Goal: Complete application form

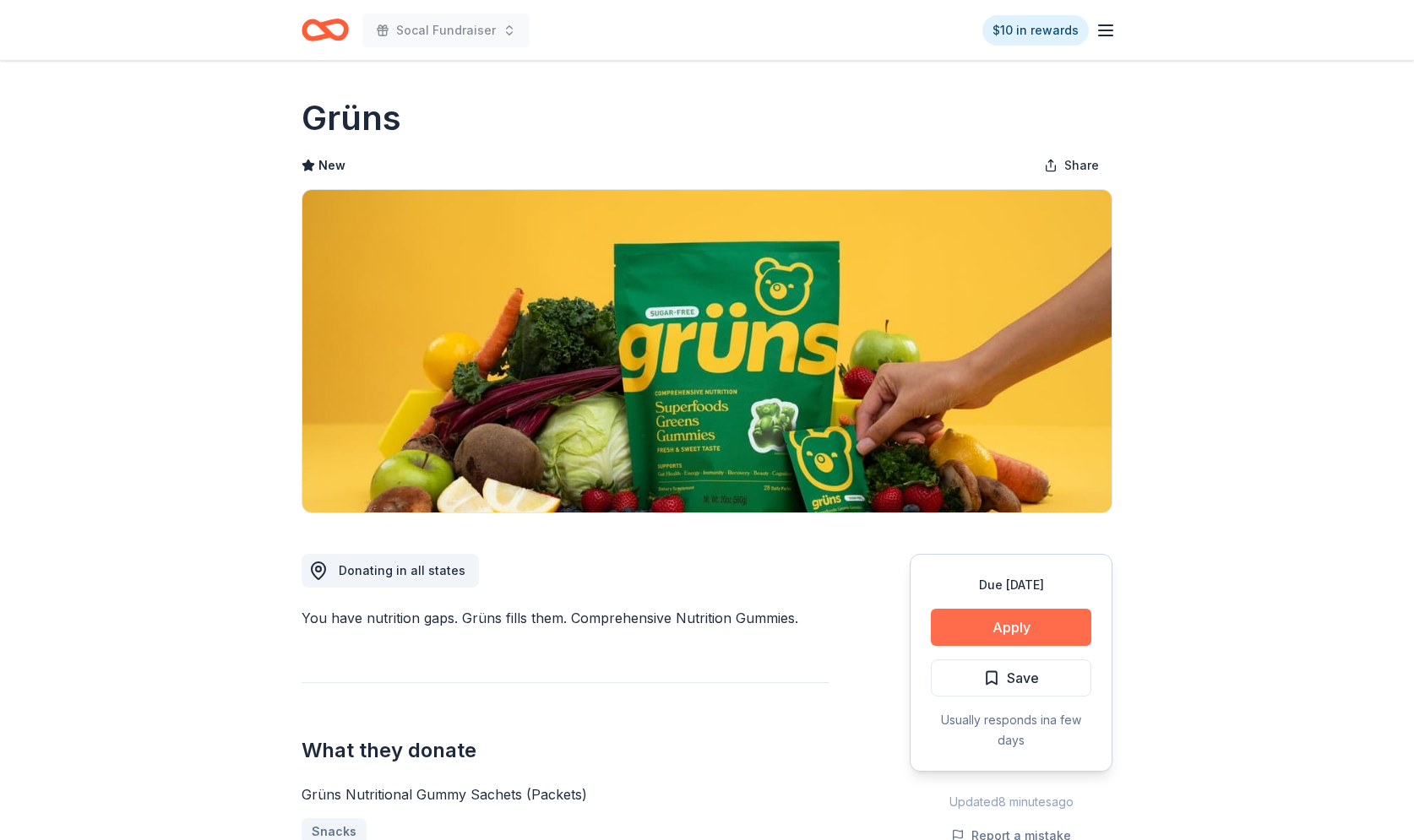
click at [1039, 637] on button "Apply" at bounding box center [1010, 627] width 160 height 37
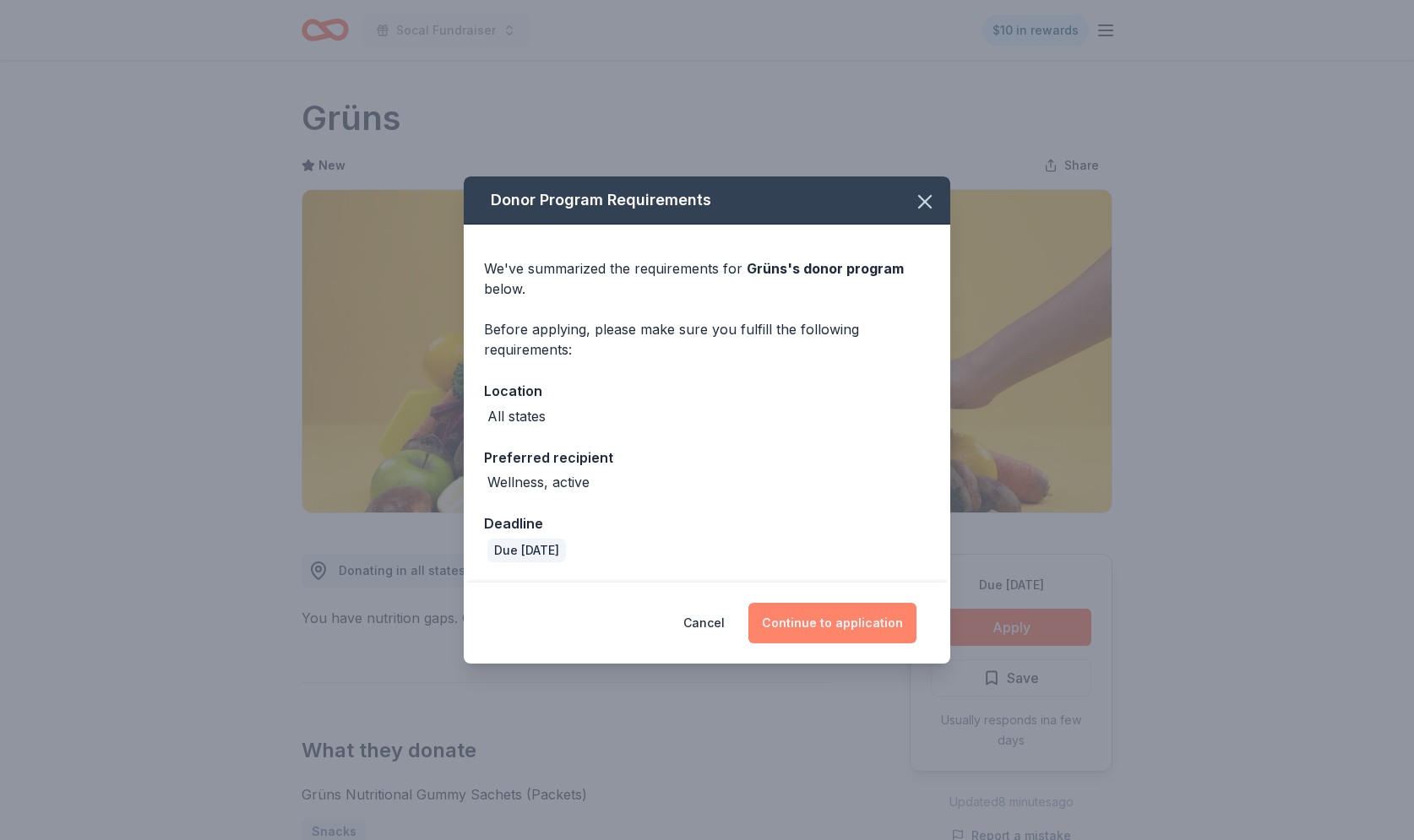
click at [845, 620] on button "Continue to application" at bounding box center [832, 623] width 168 height 41
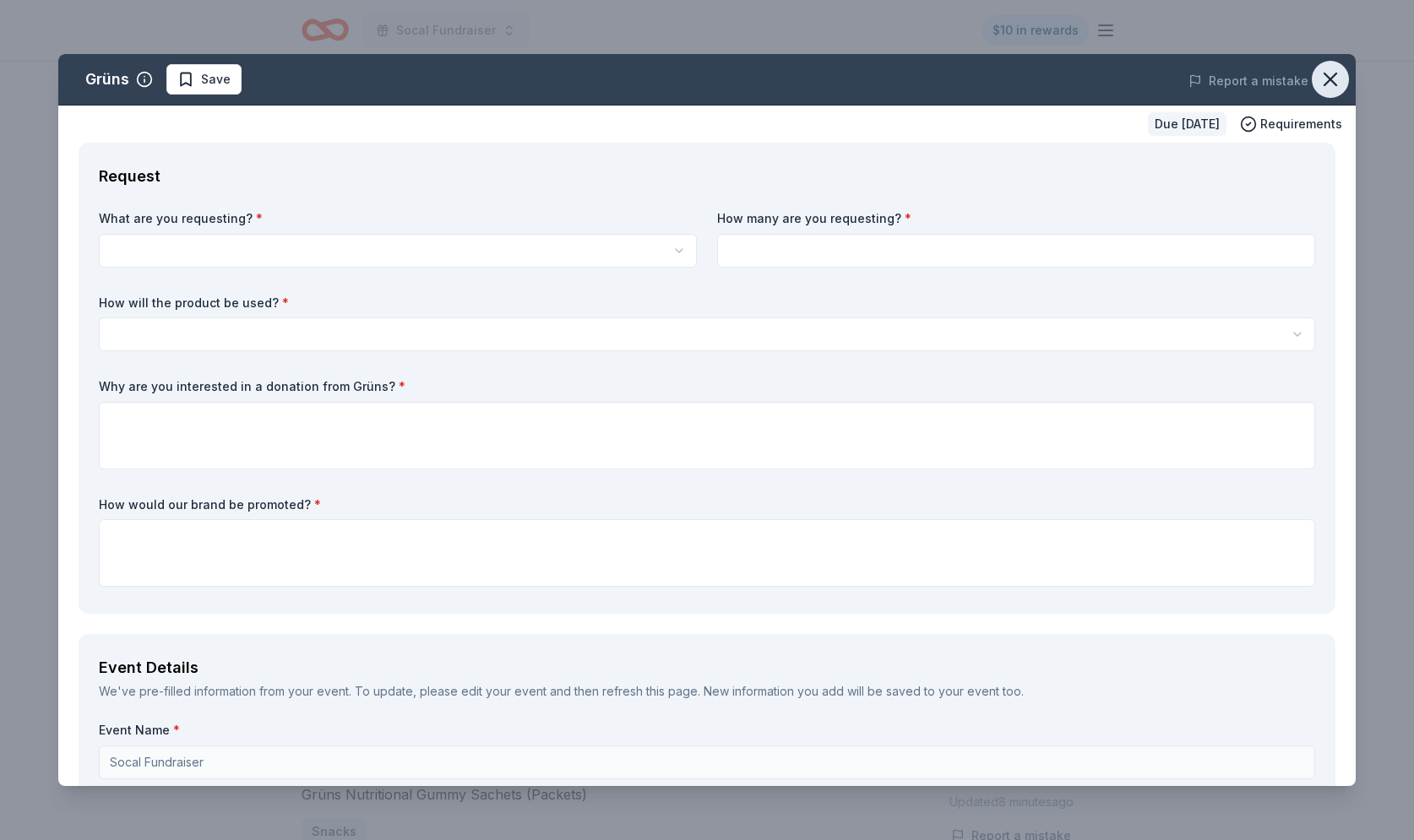
click at [1323, 87] on icon "button" at bounding box center [1330, 80] width 24 height 24
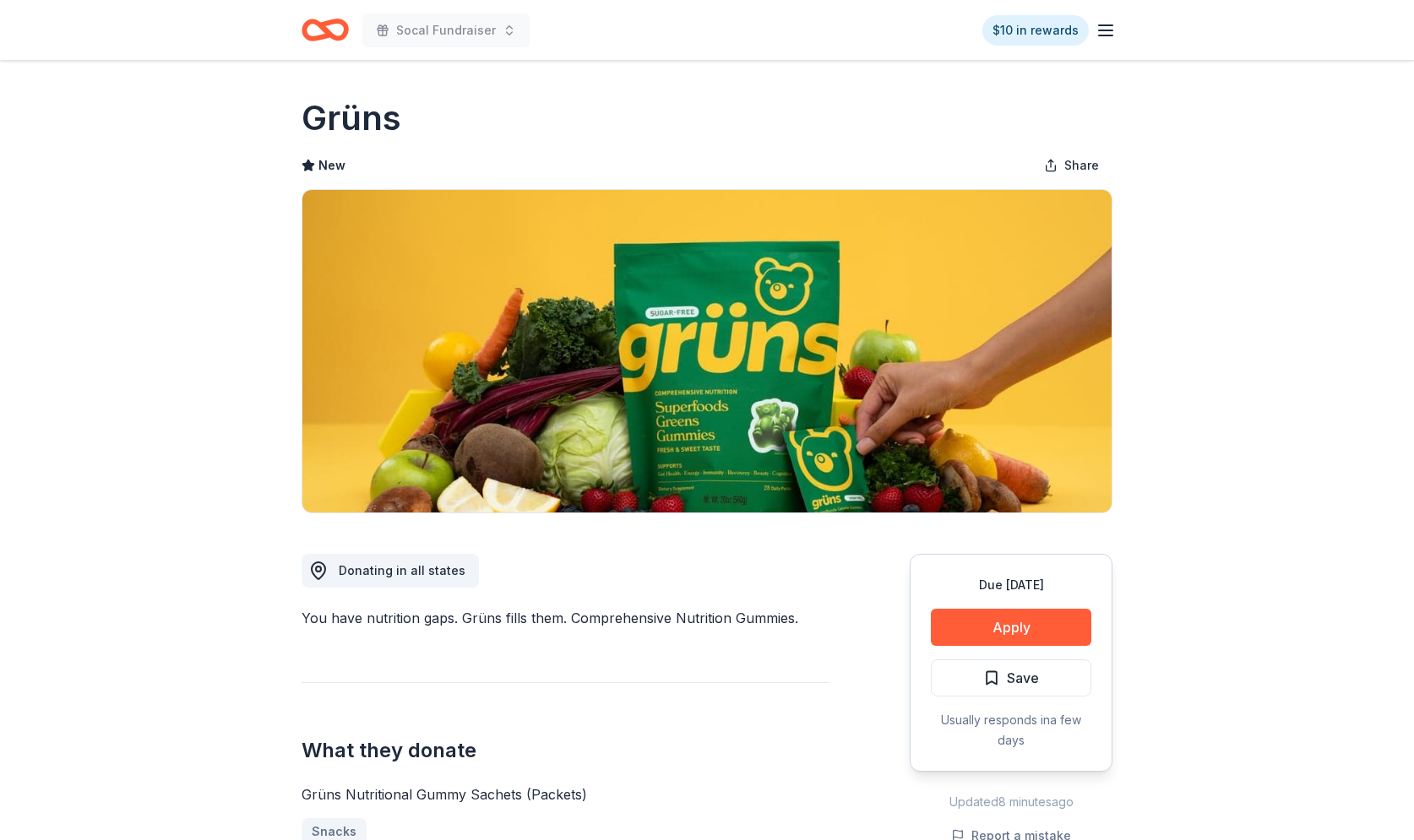
click at [323, 38] on icon "Home" at bounding box center [317, 29] width 26 height 17
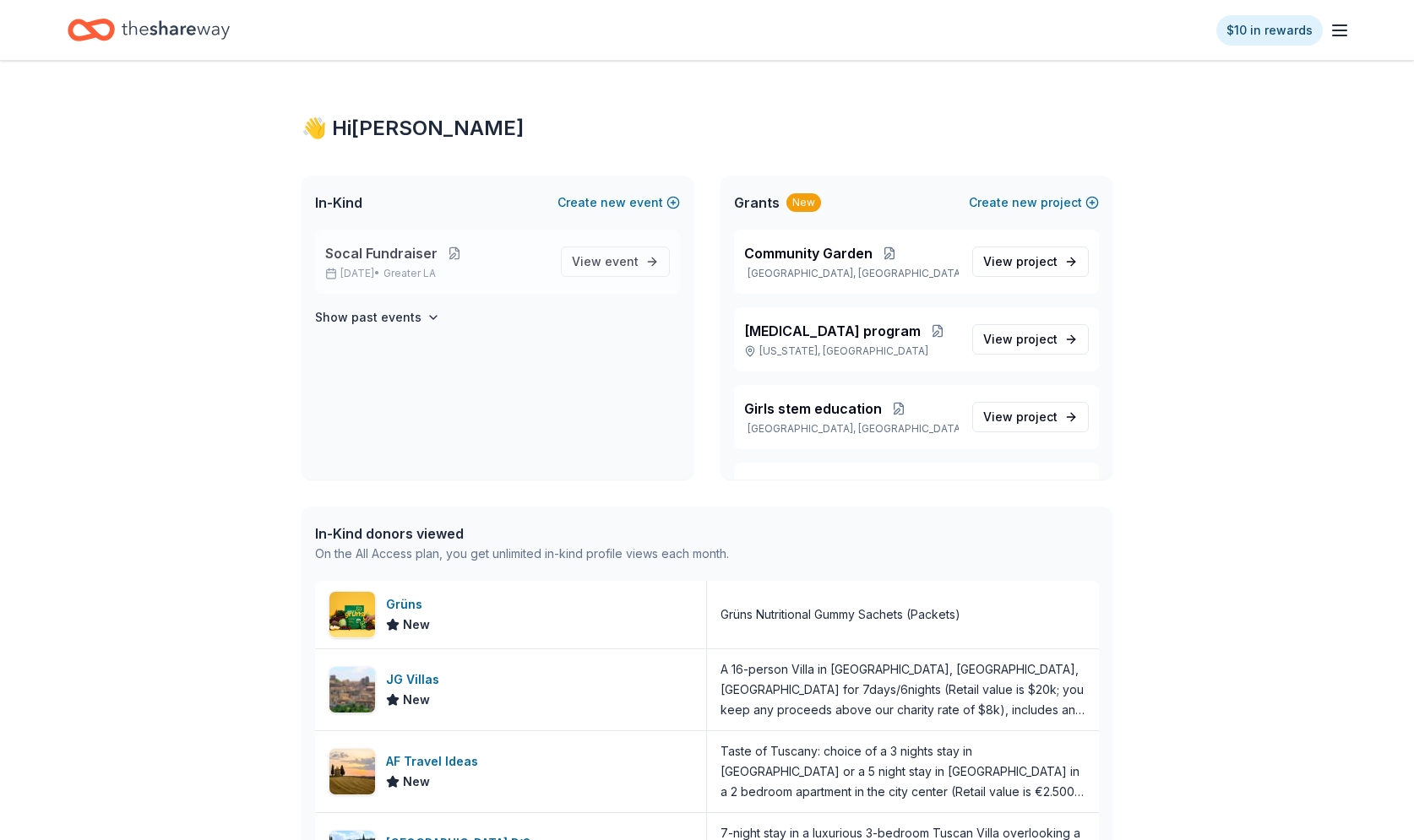
click at [457, 250] on button at bounding box center [454, 253] width 34 height 14
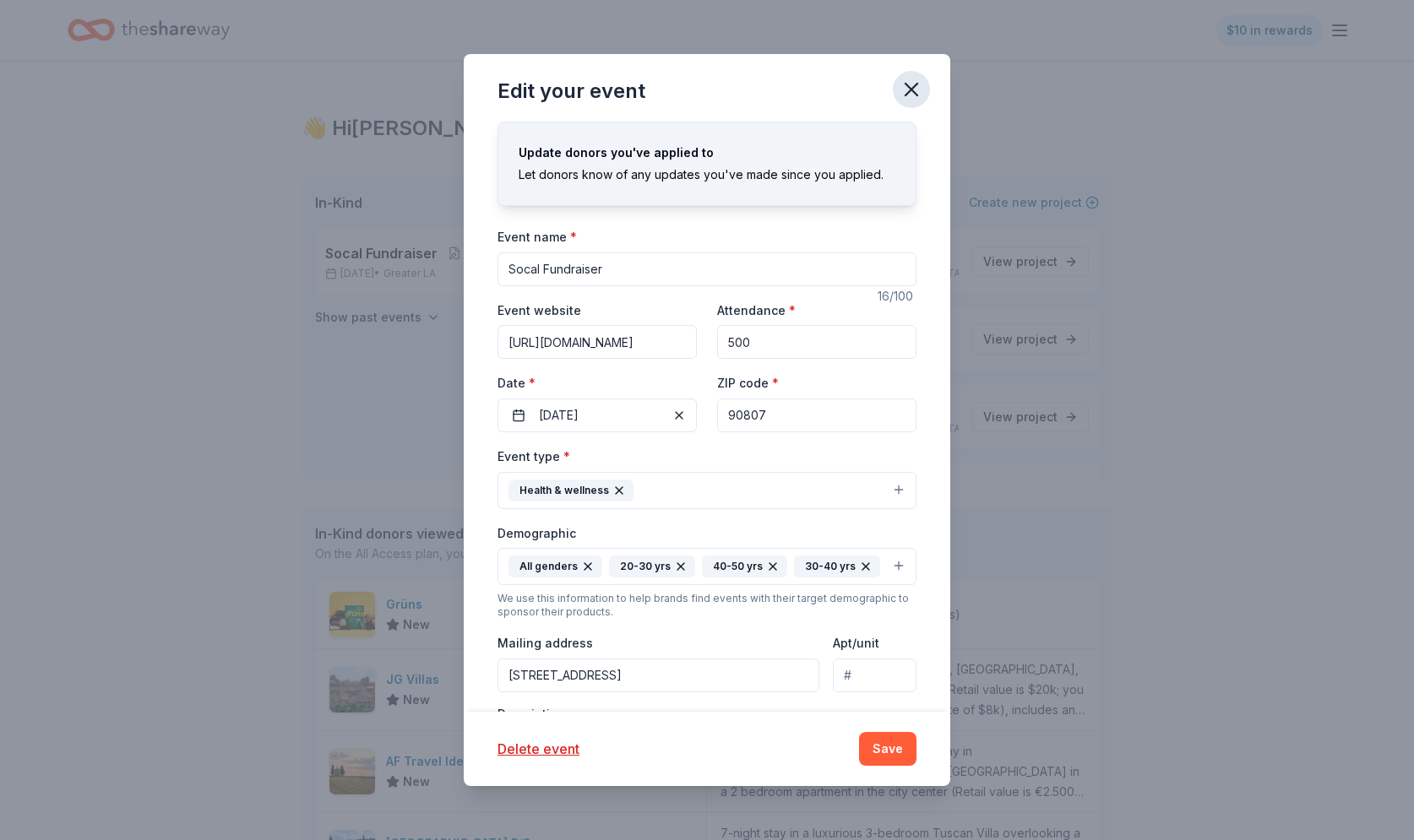
click at [914, 90] on icon "button" at bounding box center [912, 89] width 24 height 24
